Goal: Information Seeking & Learning: Understand process/instructions

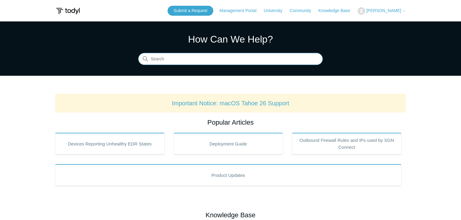
click at [184, 59] on input "Search" at bounding box center [230, 59] width 184 height 12
type input "e"
type input "elastic scan"
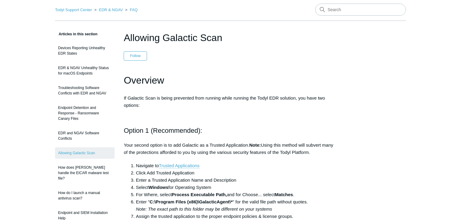
scroll to position [48, 0]
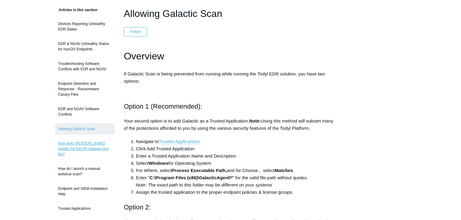
click at [80, 147] on link "How does [PERSON_NAME] handle the EICAR malware test file?" at bounding box center [85, 149] width 60 height 22
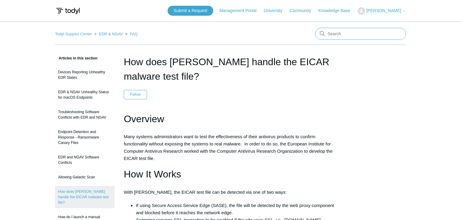
click at [340, 34] on input "Search" at bounding box center [360, 34] width 91 height 12
drag, startPoint x: 340, startPoint y: 35, endPoint x: 262, endPoint y: 30, distance: 77.2
click at [262, 30] on nav "Todyl Support Center EDR & NGAV FAQ how affec" at bounding box center [230, 36] width 351 height 17
type input "when does Todyl scan"
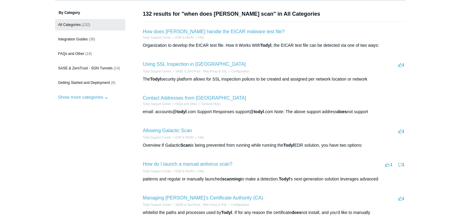
scroll to position [73, 0]
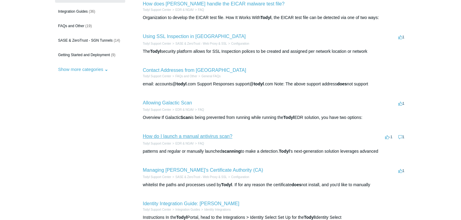
click at [205, 136] on link "How do I launch a manual antivirus scan?" at bounding box center [188, 136] width 90 height 5
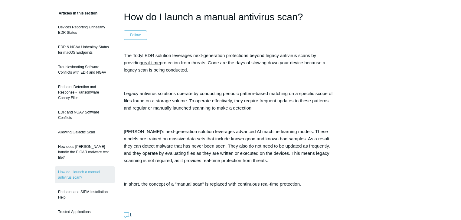
scroll to position [48, 0]
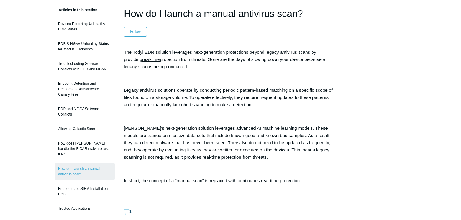
drag, startPoint x: 123, startPoint y: 51, endPoint x: 171, endPoint y: 69, distance: 51.5
click at [171, 69] on article "How do I launch a manual antivirus scan? Follow Not yet followed by anyone The …" at bounding box center [231, 222] width 232 height 433
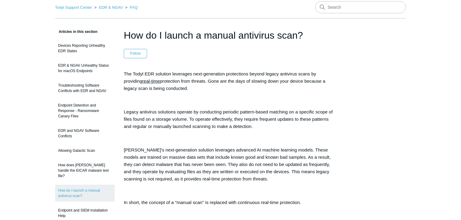
scroll to position [24, 0]
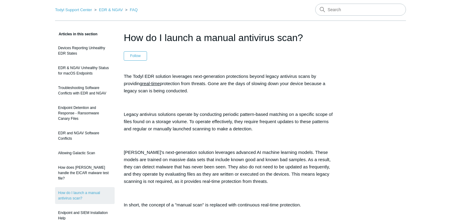
click at [197, 96] on div "The Todyl EDR solution leverages next-generation protections beyond legacy anti…" at bounding box center [230, 147] width 213 height 148
drag, startPoint x: 125, startPoint y: 75, endPoint x: 177, endPoint y: 90, distance: 54.0
click at [177, 90] on p "The Todyl EDR solution leverages next-generation protections beyond legacy anti…" at bounding box center [230, 84] width 213 height 22
click at [259, 124] on p "Legacy antivirus solutions operate by conducting periodic pattern-based matchin…" at bounding box center [230, 122] width 213 height 22
drag, startPoint x: 123, startPoint y: 75, endPoint x: 221, endPoint y: 88, distance: 98.5
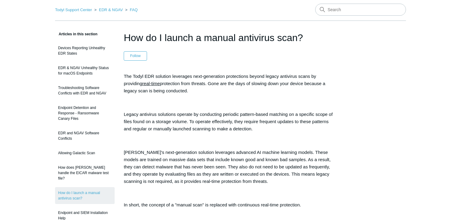
click at [221, 88] on p "The Todyl EDR solution leverages next-generation protections beyond legacy anti…" at bounding box center [230, 84] width 213 height 22
click at [174, 92] on p "The Todyl EDR solution leverages next-generation protections beyond legacy anti…" at bounding box center [230, 84] width 213 height 22
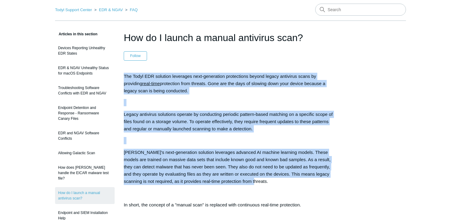
drag, startPoint x: 125, startPoint y: 74, endPoint x: 316, endPoint y: 184, distance: 220.5
click at [316, 184] on div "The Todyl EDR solution leverages next-generation protections beyond legacy anti…" at bounding box center [230, 147] width 213 height 148
copy div "The Todyl EDR solution leverages next-generation protections beyond legacy anti…"
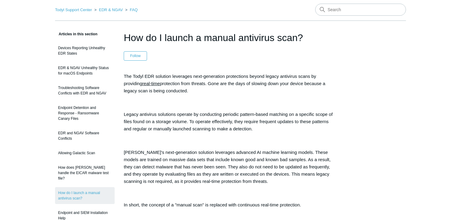
drag, startPoint x: 23, startPoint y: 98, endPoint x: 27, endPoint y: 99, distance: 3.9
click at [86, 111] on link "Endpoint Detention and Response - Ransomware Canary Files" at bounding box center [85, 113] width 60 height 22
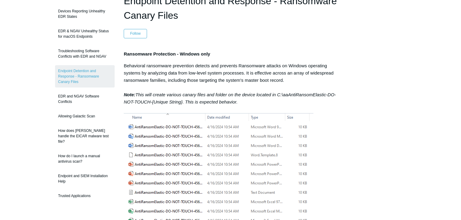
scroll to position [48, 0]
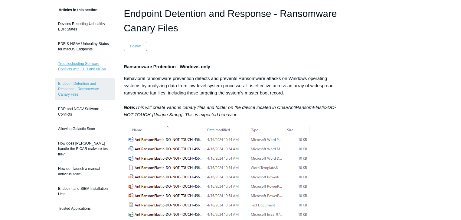
click at [94, 68] on link "Troubleshooting Software Conflicts with EDR and NGAV" at bounding box center [85, 66] width 60 height 17
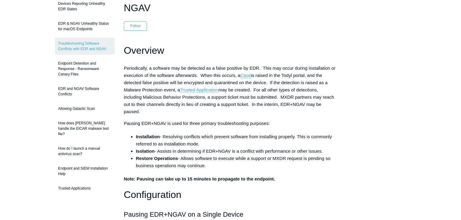
scroll to position [48, 0]
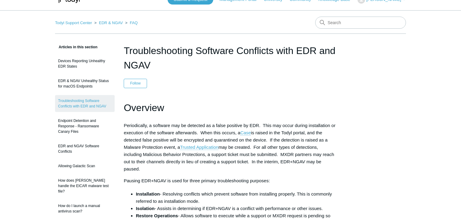
scroll to position [0, 0]
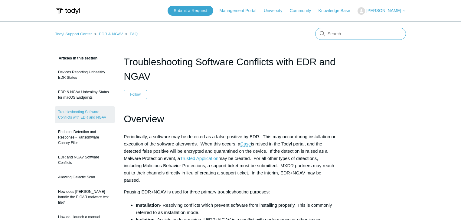
click at [335, 35] on input "Search" at bounding box center [360, 34] width 91 height 12
click at [342, 34] on input "Search" at bounding box center [360, 34] width 91 height 12
click at [344, 32] on input "Search" at bounding box center [360, 34] width 91 height 12
type input "s"
type input "schedule"
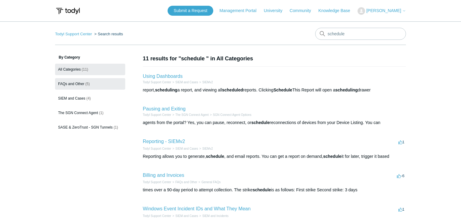
click at [65, 84] on span "FAQs and Other" at bounding box center [71, 84] width 26 height 4
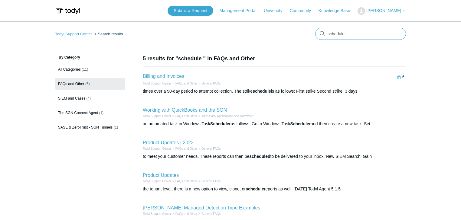
drag, startPoint x: 354, startPoint y: 33, endPoint x: 297, endPoint y: 33, distance: 57.1
click at [297, 33] on nav "Todyl Support Center Search results schedule" at bounding box center [230, 36] width 351 height 17
type input "scans"
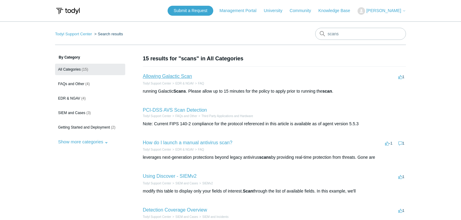
click at [177, 78] on link "Allowing Galactic Scan" at bounding box center [167, 76] width 49 height 5
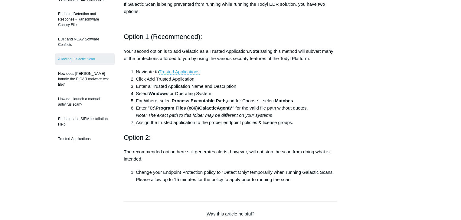
scroll to position [121, 0]
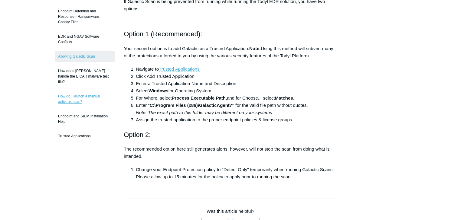
click at [73, 93] on link "How do I launch a manual antivirus scan?" at bounding box center [85, 99] width 60 height 17
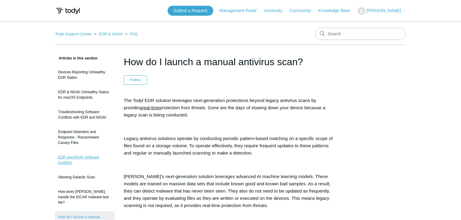
click at [80, 158] on link "EDR and NGAV Software Conflicts" at bounding box center [85, 160] width 60 height 17
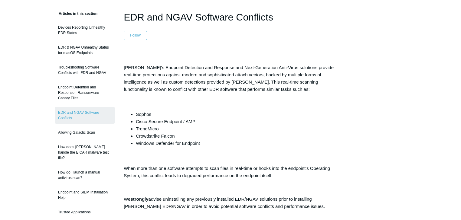
scroll to position [48, 0]
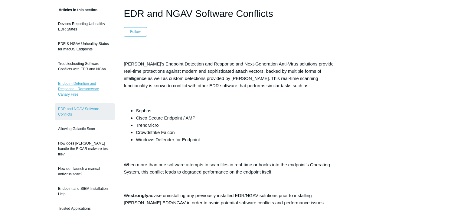
click at [78, 87] on link "Endpoint Detention and Response - Ransomware Canary Files" at bounding box center [85, 89] width 60 height 22
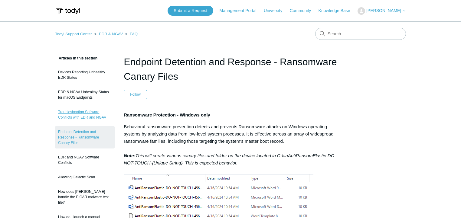
click at [80, 115] on link "Troubleshooting Software Conflicts with EDR and NGAV" at bounding box center [85, 114] width 60 height 17
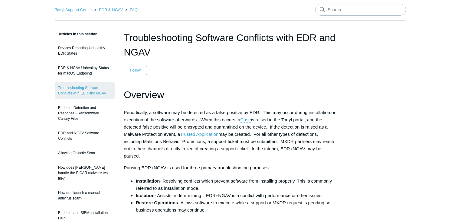
scroll to position [24, 0]
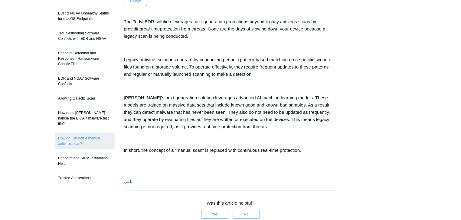
scroll to position [169, 0]
